Goal: Task Accomplishment & Management: Manage account settings

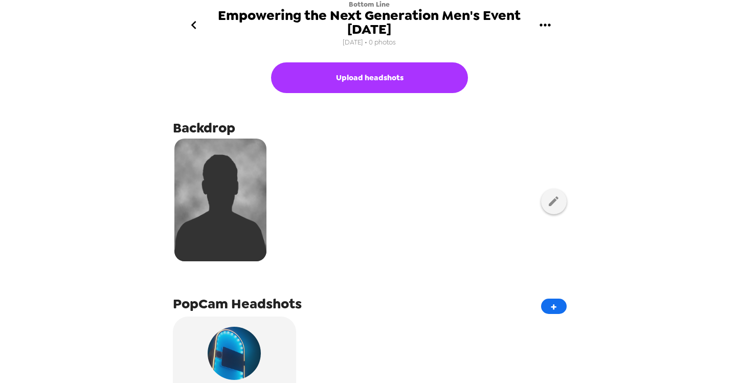
click at [548, 29] on icon "gallery menu" at bounding box center [545, 25] width 16 height 16
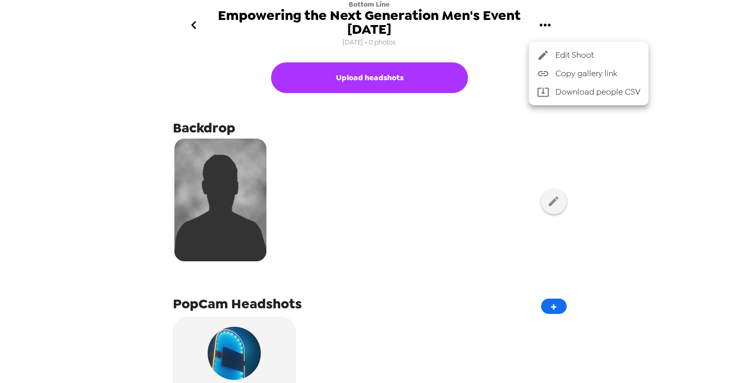
click at [564, 74] on span "Copy gallery link" at bounding box center [597, 74] width 85 height 12
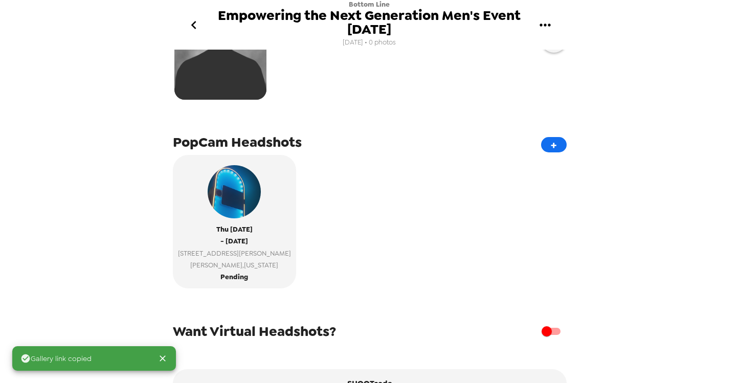
scroll to position [218, 0]
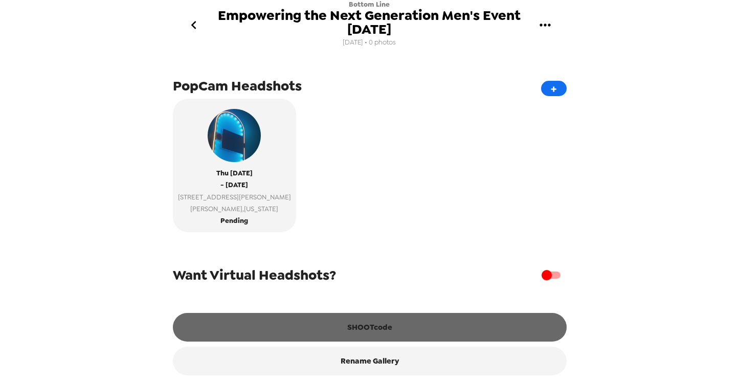
click at [293, 319] on button "SHOOTcode" at bounding box center [370, 327] width 394 height 29
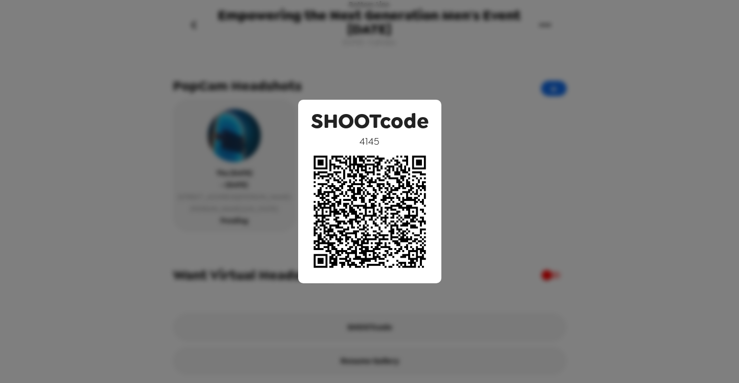
click at [622, 133] on div "SHOOTcode 4145" at bounding box center [369, 191] width 739 height 383
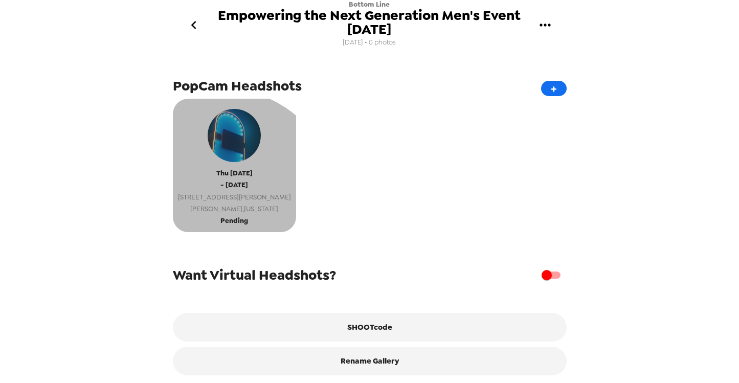
click at [220, 206] on span "Randolph , Massachusetts" at bounding box center [234, 209] width 113 height 12
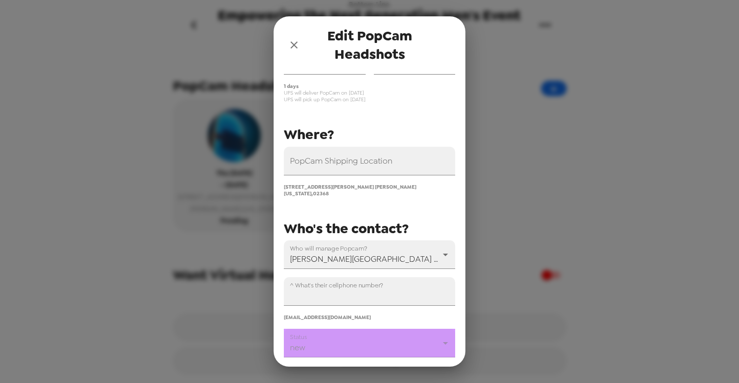
scroll to position [143, 0]
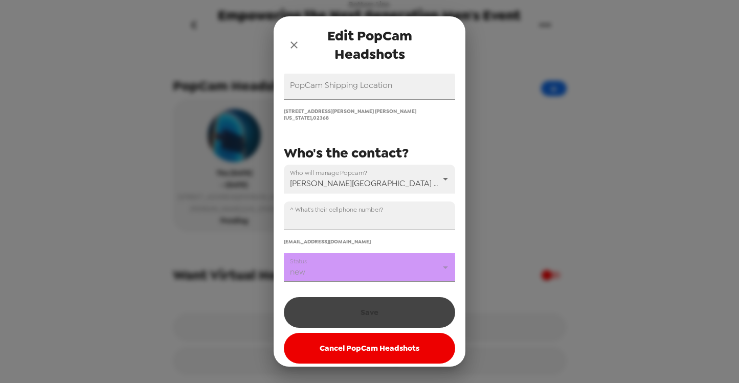
click at [352, 262] on body "Bottom Line Empowering the Next Generation Men's Event 11/6/25 10/11/25 • 0 pho…" at bounding box center [369, 191] width 739 height 383
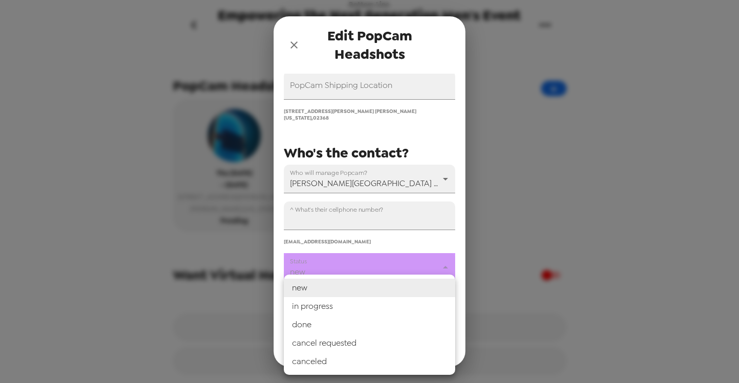
click at [328, 305] on li "in progress" at bounding box center [369, 306] width 171 height 18
type input "in progress"
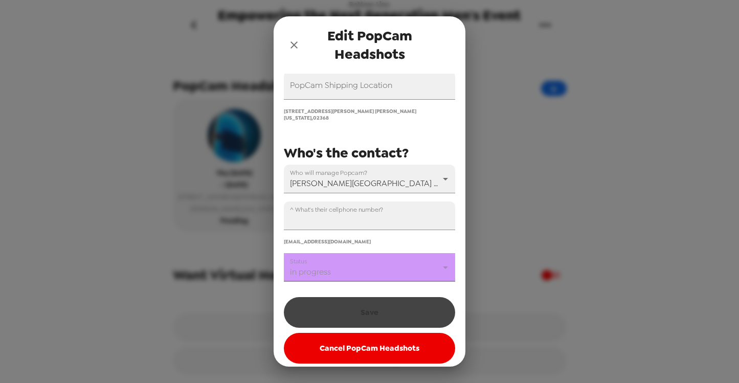
click at [345, 309] on div "Save Cancel PopCam Headshots" at bounding box center [369, 328] width 171 height 72
click at [461, 276] on div "You have credits for 0 days - extras are $800/day PopCam Shipping Location 21 G…" at bounding box center [370, 220] width 192 height 293
click at [378, 263] on body "Bottom Line Empowering the Next Generation Men's Event 11/6/25 10/11/25 • 0 pho…" at bounding box center [369, 191] width 739 height 383
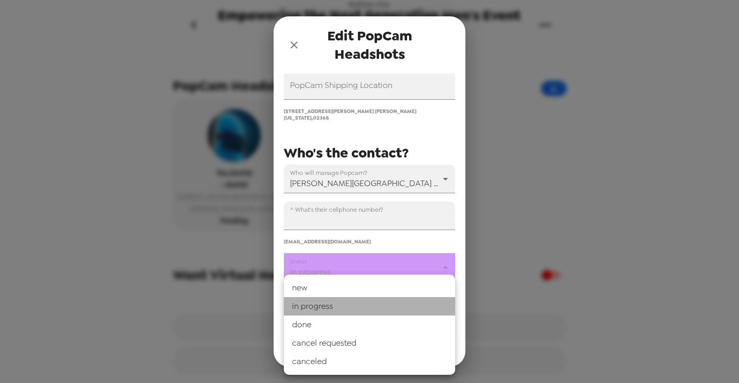
click at [356, 309] on li "in progress" at bounding box center [369, 306] width 171 height 18
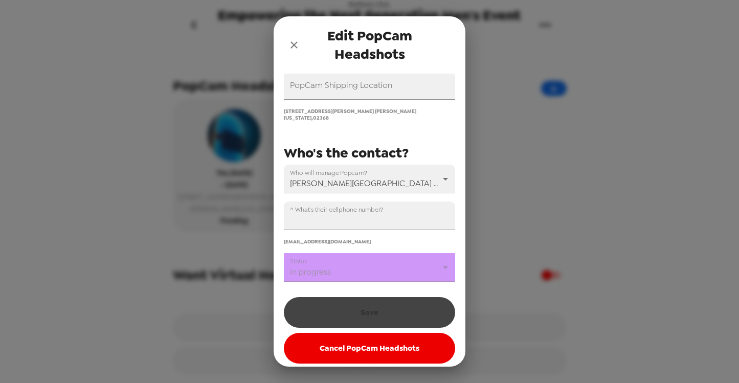
click at [456, 278] on div "You have credits for 0 days - extras are $800/day PopCam Shipping Location 21 G…" at bounding box center [370, 220] width 192 height 293
click at [293, 42] on icon "close" at bounding box center [294, 45] width 12 height 12
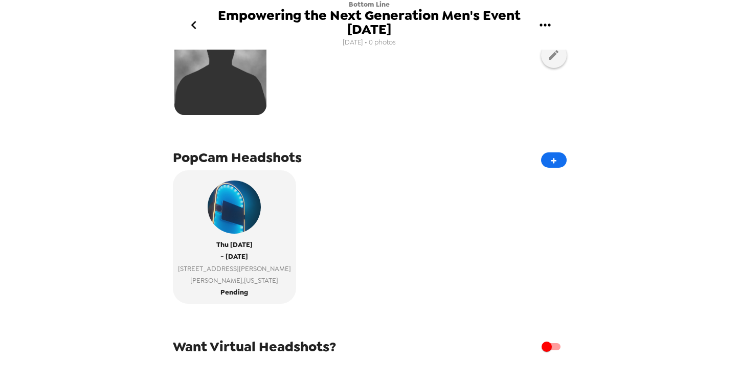
scroll to position [218, 0]
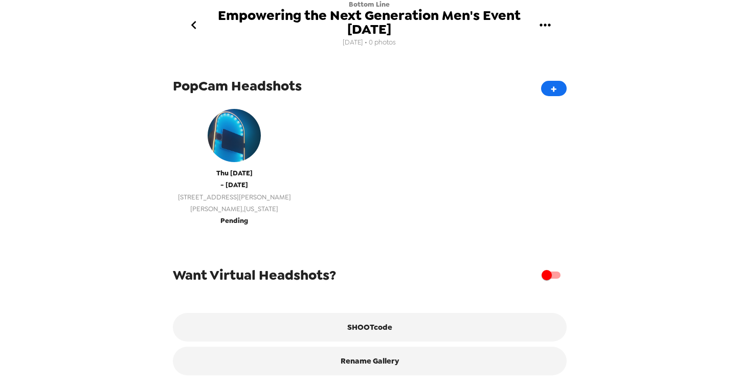
click at [234, 181] on span "- [DATE]" at bounding box center [234, 185] width 28 height 12
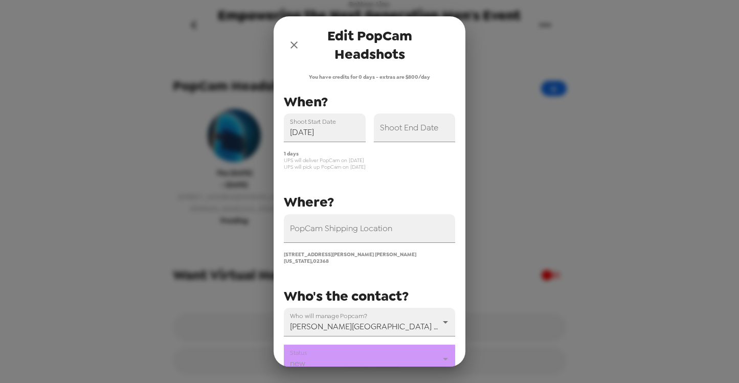
type input "[DATE]"
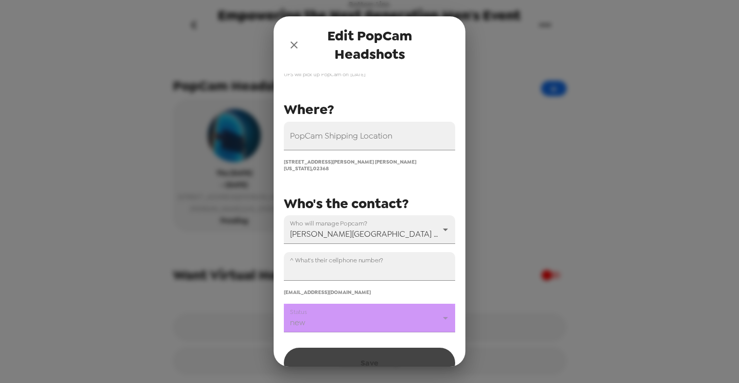
scroll to position [143, 0]
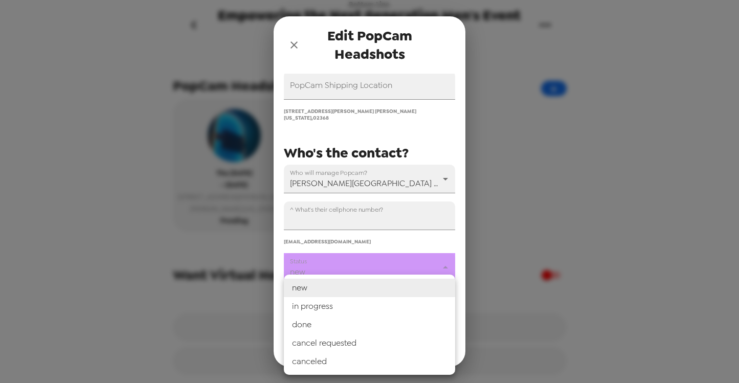
click at [369, 265] on body "Bottom Line Empowering the Next Generation Men's Event [DATE] [DATE] • 0 photos…" at bounding box center [369, 191] width 739 height 383
click at [343, 309] on li "in progress" at bounding box center [369, 306] width 171 height 18
type input "in progress"
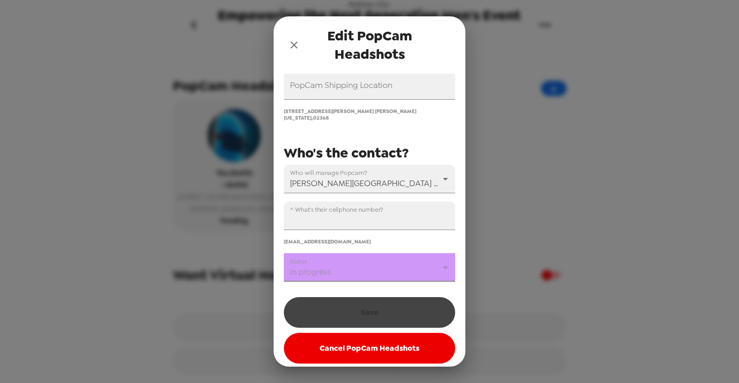
click at [372, 304] on div "Save Cancel PopCam Headshots" at bounding box center [369, 328] width 171 height 72
click at [388, 306] on div "Save Cancel PopCam Headshots" at bounding box center [369, 328] width 171 height 72
click at [496, 200] on div "Edit PopCam Headshots You have credits for 0 days - extras are $800/day PopCam …" at bounding box center [369, 191] width 739 height 383
click at [308, 299] on div "Save Cancel PopCam Headshots" at bounding box center [369, 328] width 171 height 72
click at [295, 46] on icon "close" at bounding box center [293, 44] width 7 height 7
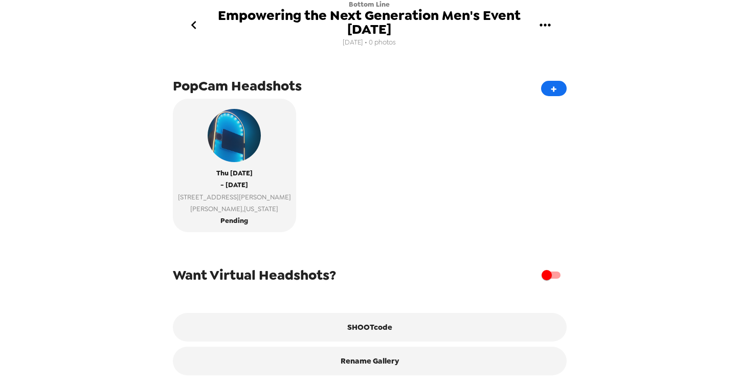
click at [187, 28] on icon "go back" at bounding box center [194, 25] width 16 height 16
